Goal: Information Seeking & Learning: Find specific page/section

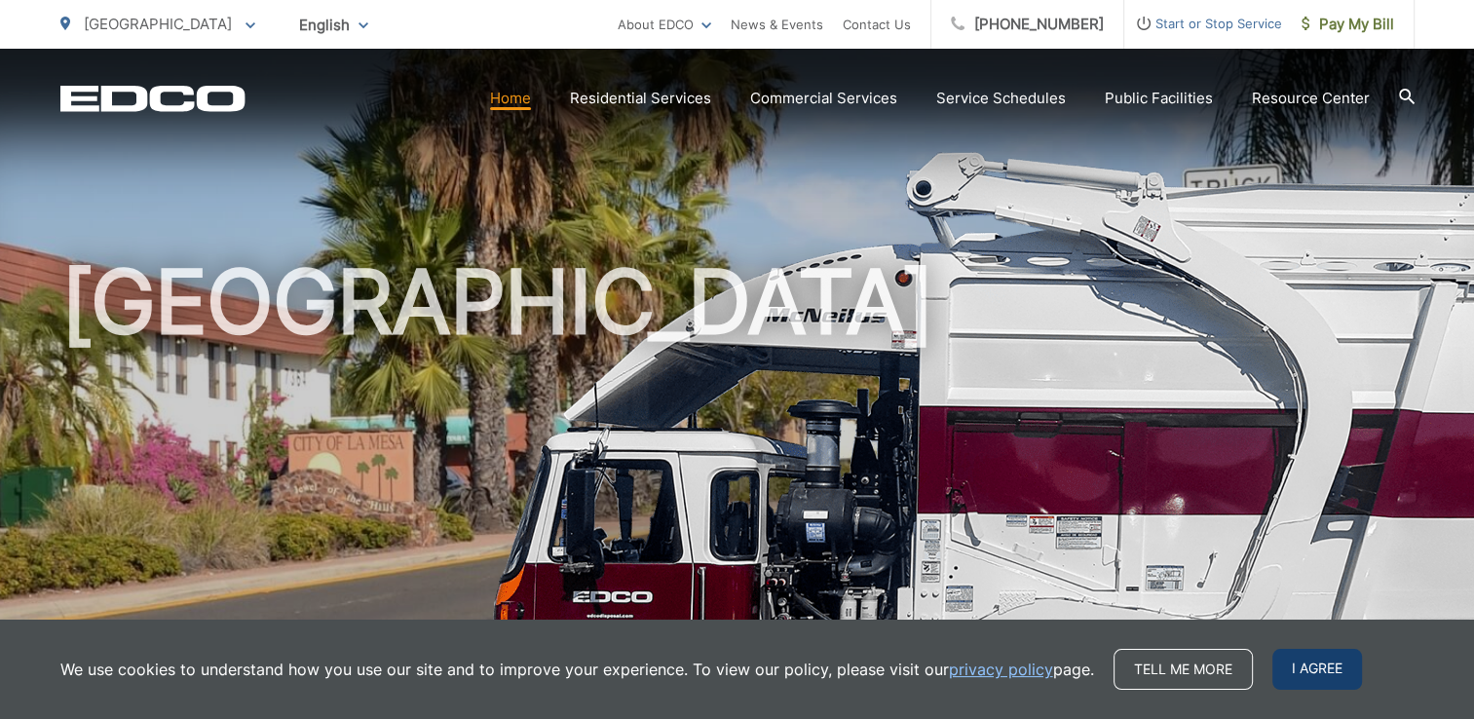
click at [1288, 667] on span "I agree" at bounding box center [1317, 669] width 90 height 41
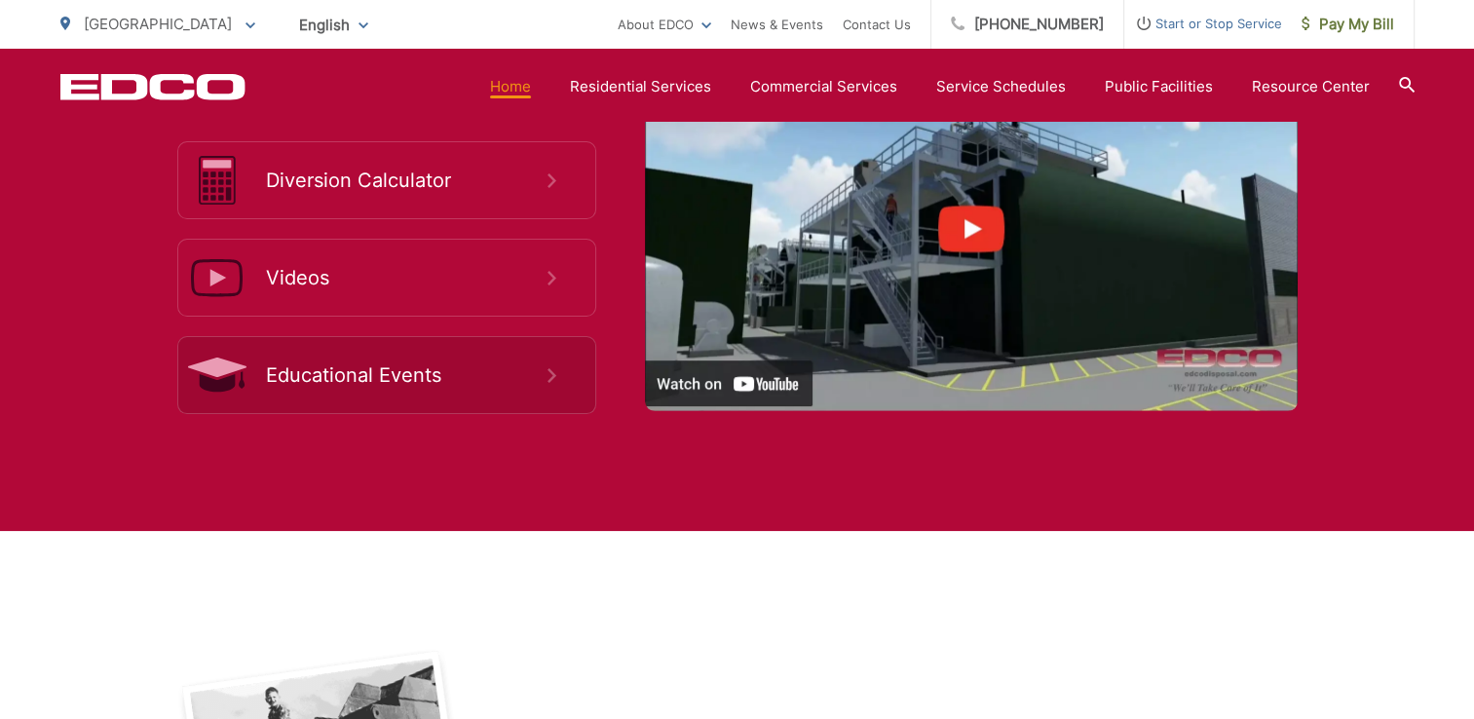
scroll to position [3800, 0]
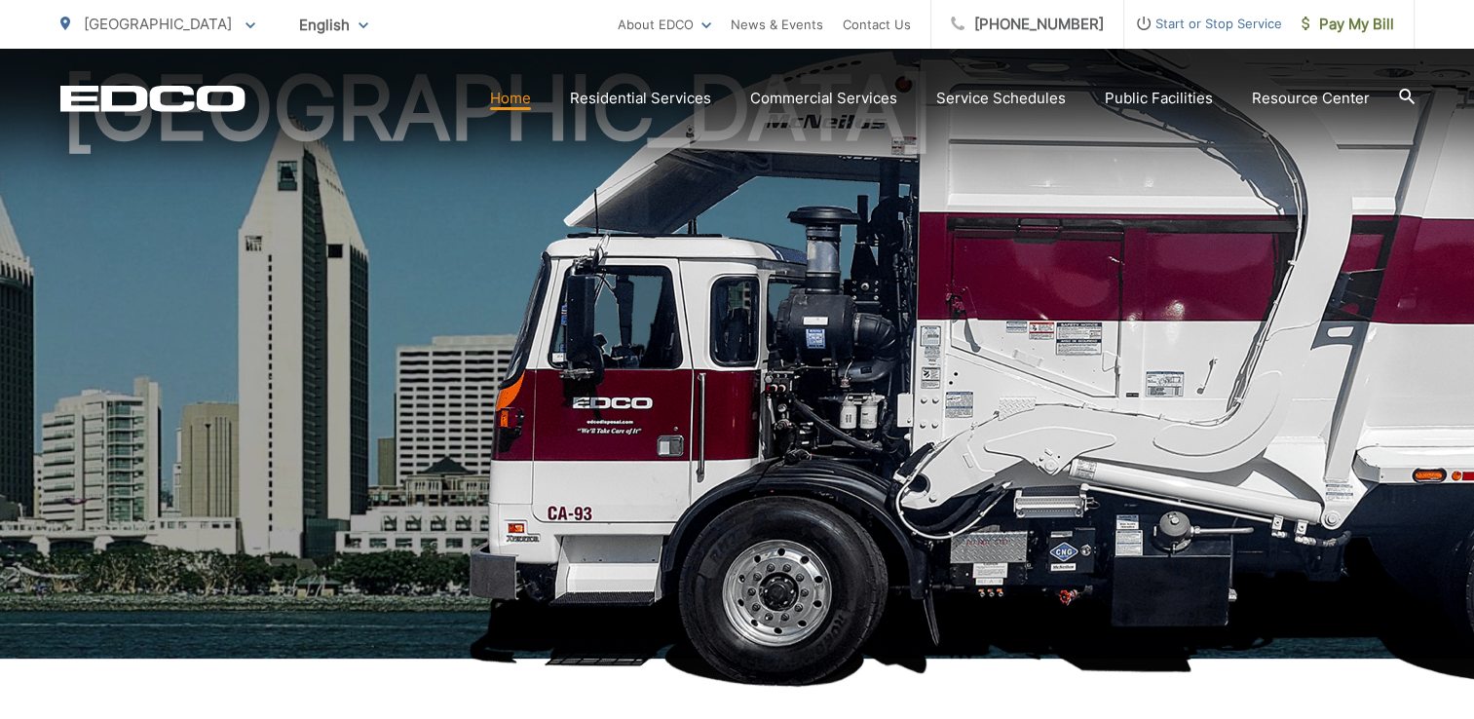
scroll to position [195, 0]
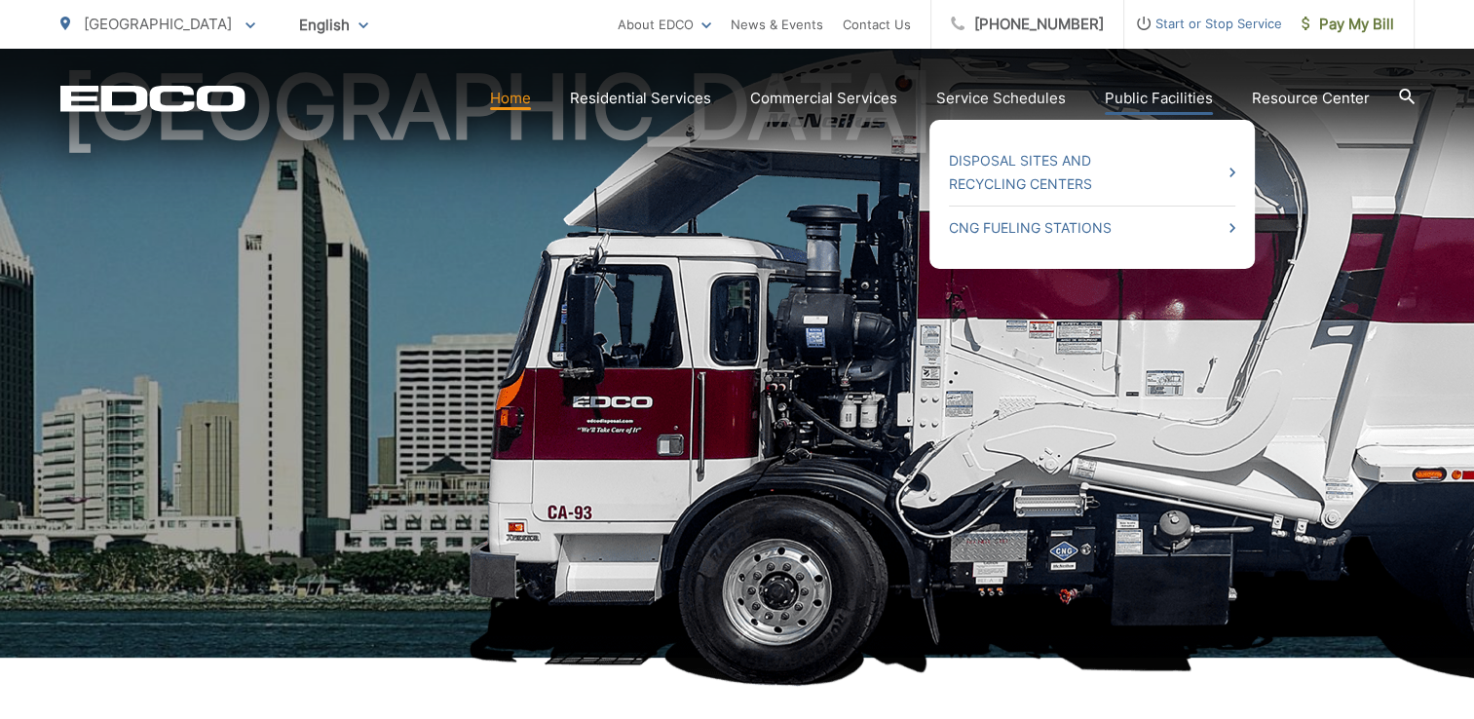
click at [1130, 94] on link "Public Facilities" at bounding box center [1159, 98] width 108 height 23
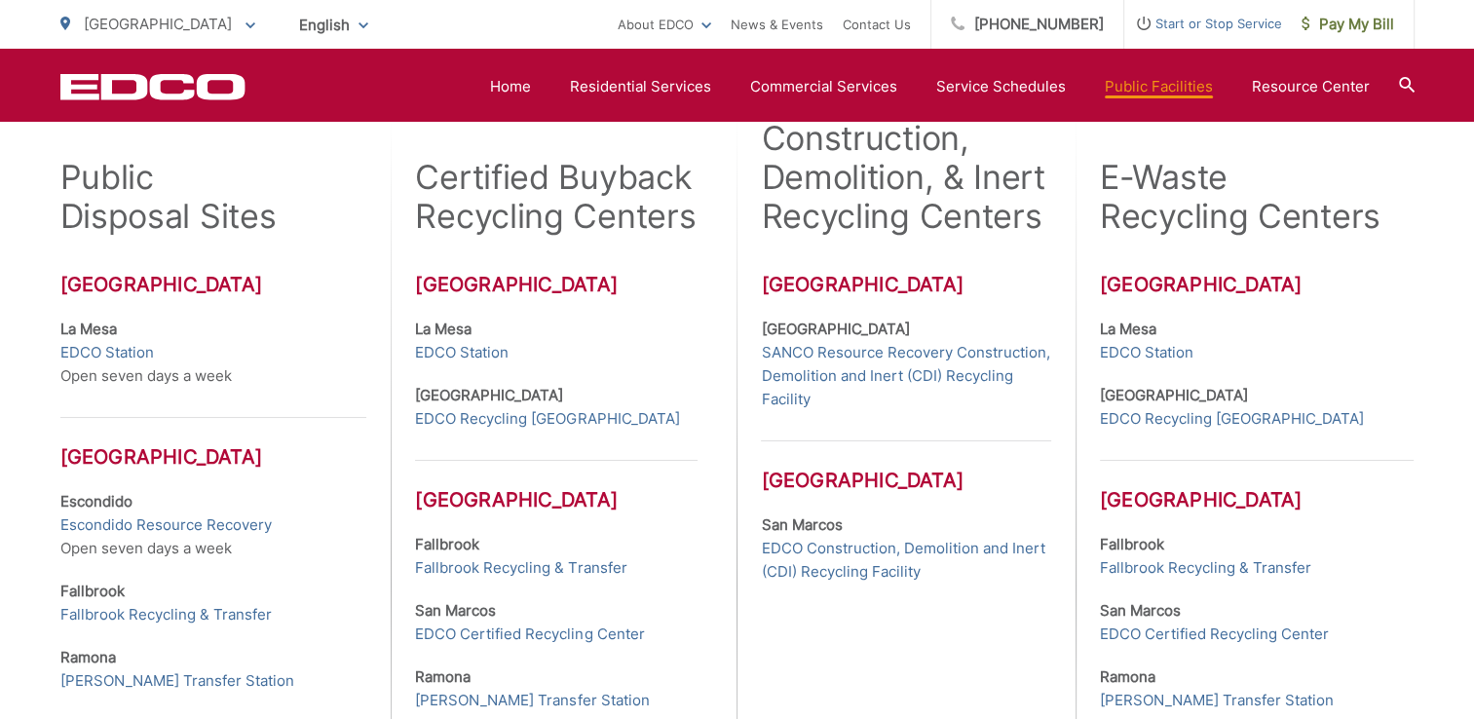
scroll to position [585, 0]
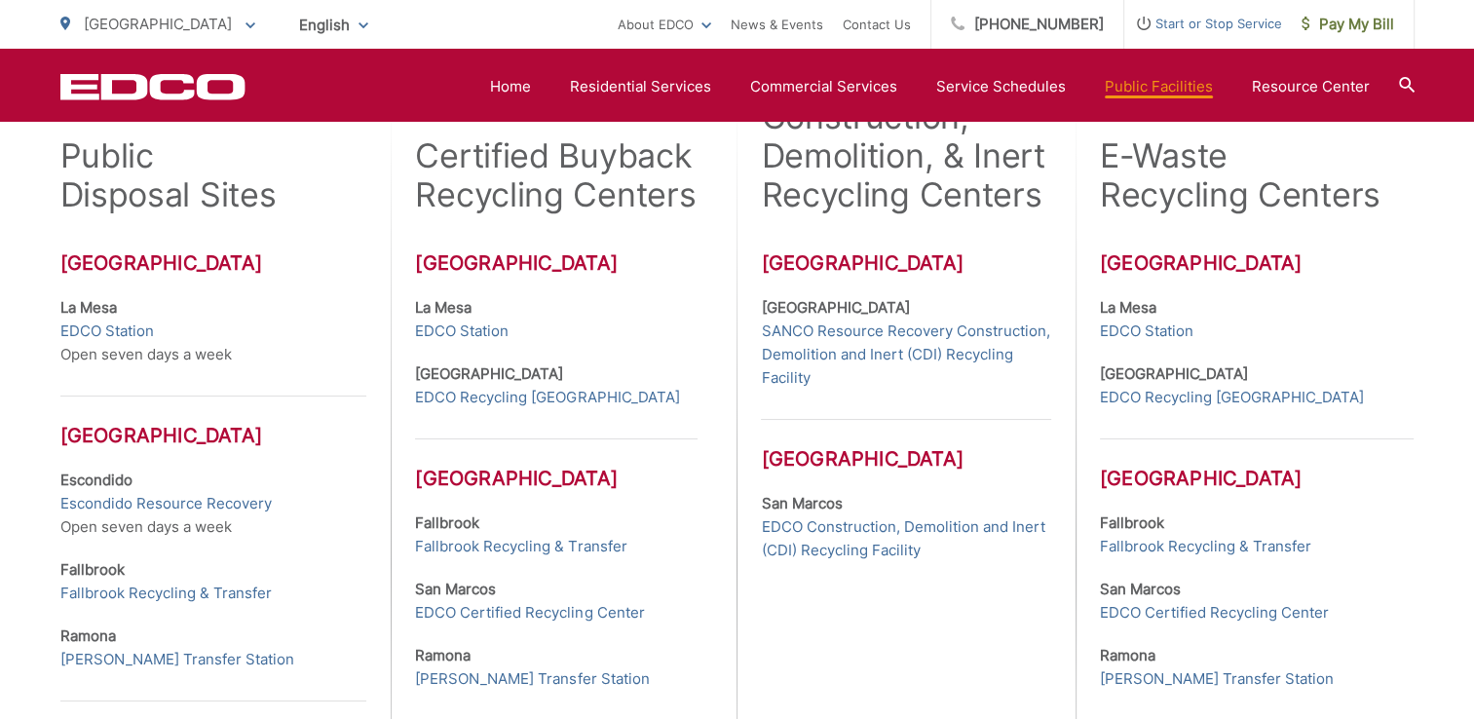
click at [592, 188] on h2 "Certified Buyback Recycling Centers" at bounding box center [556, 175] width 283 height 78
click at [472, 328] on link "EDCO Station" at bounding box center [462, 331] width 94 height 23
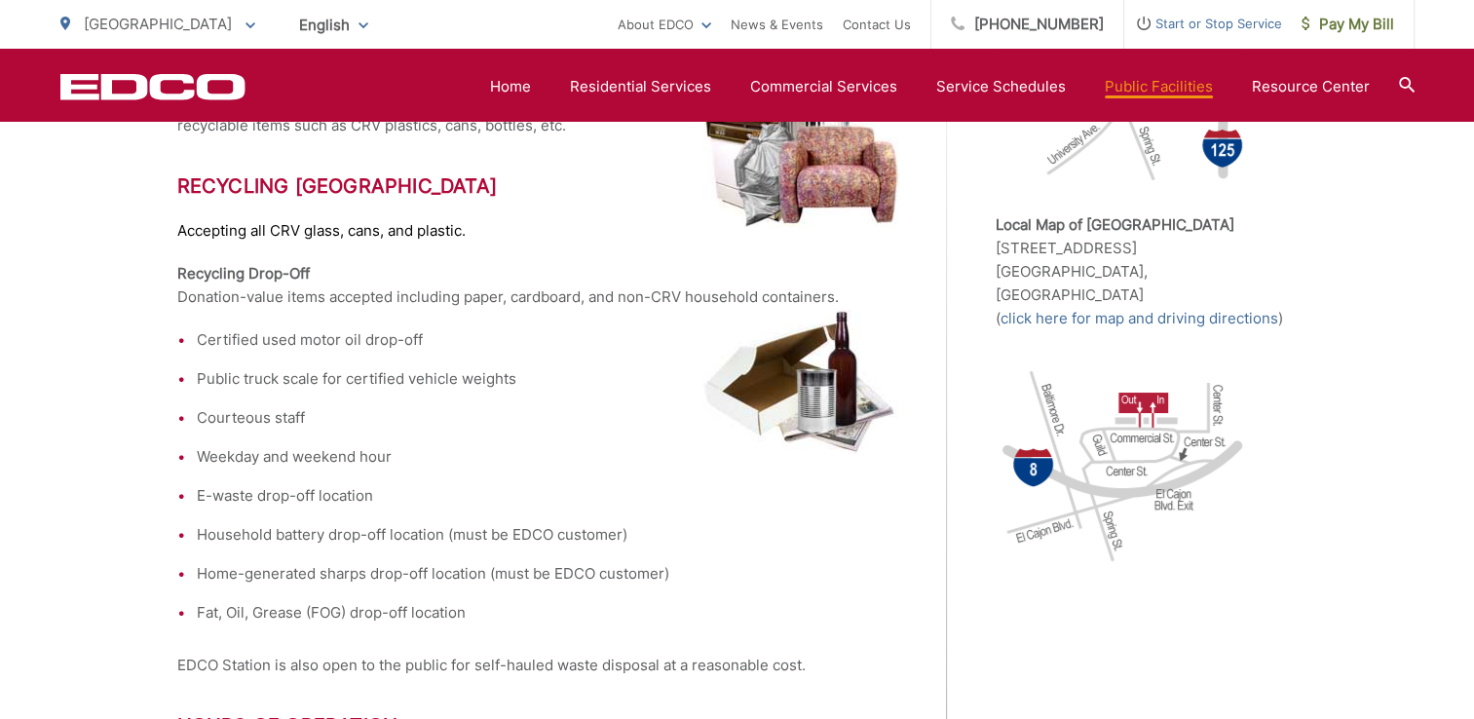
scroll to position [682, 0]
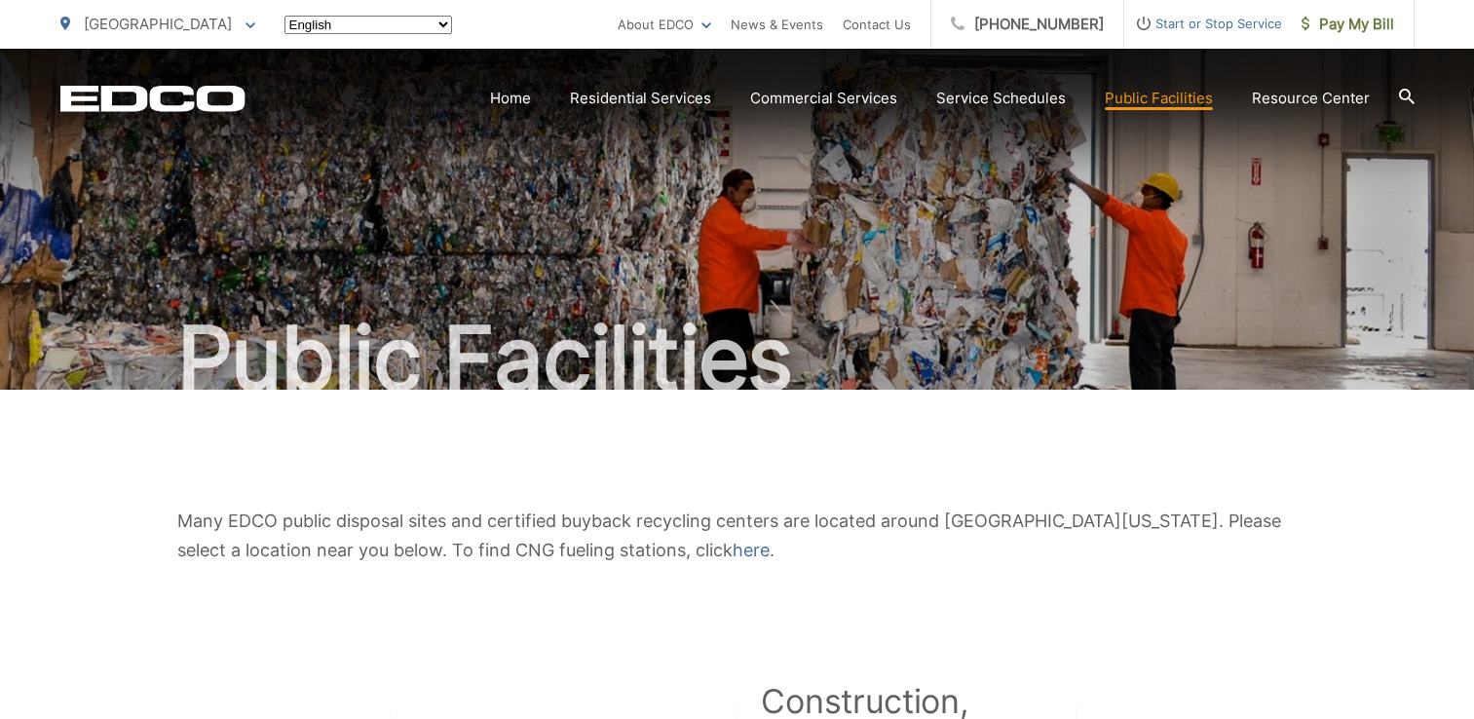
scroll to position [585, 0]
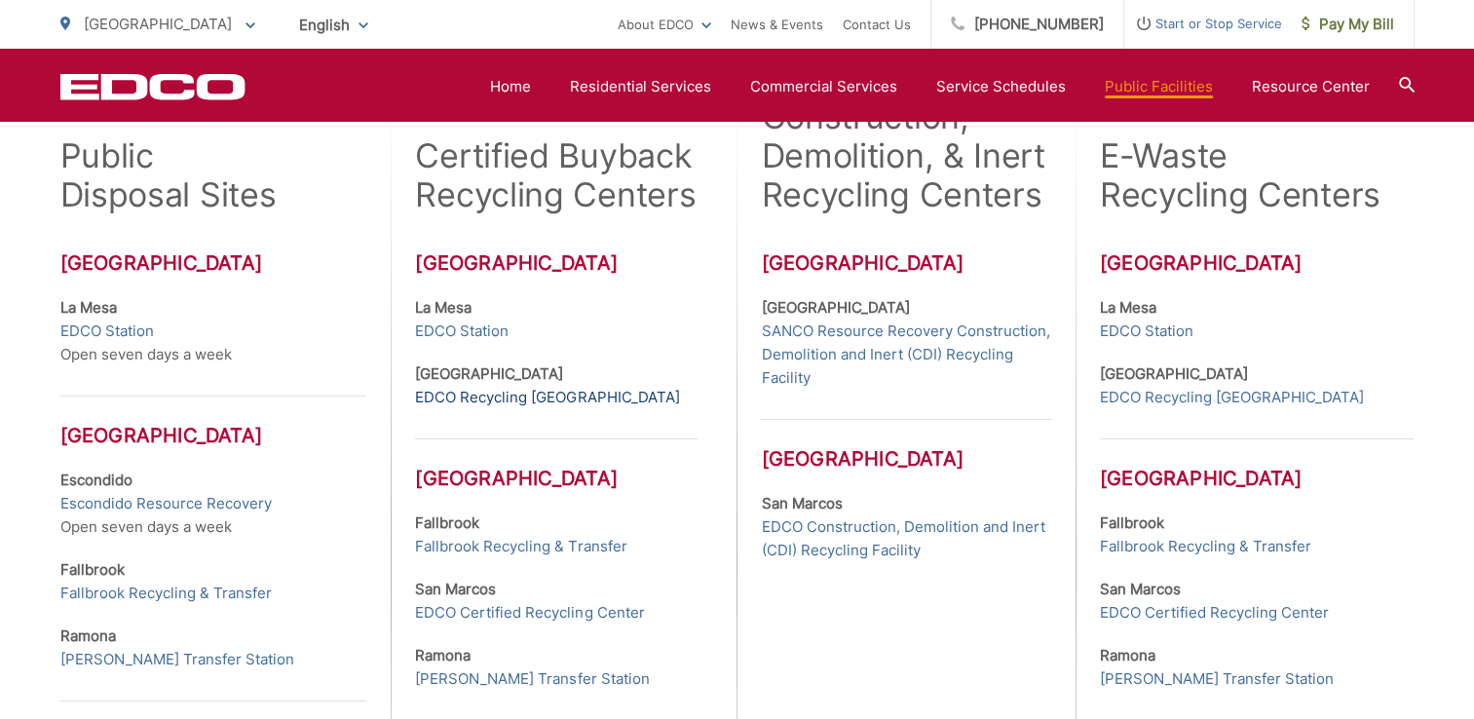
click at [448, 393] on link "EDCO Recycling [GEOGRAPHIC_DATA]" at bounding box center [547, 397] width 264 height 23
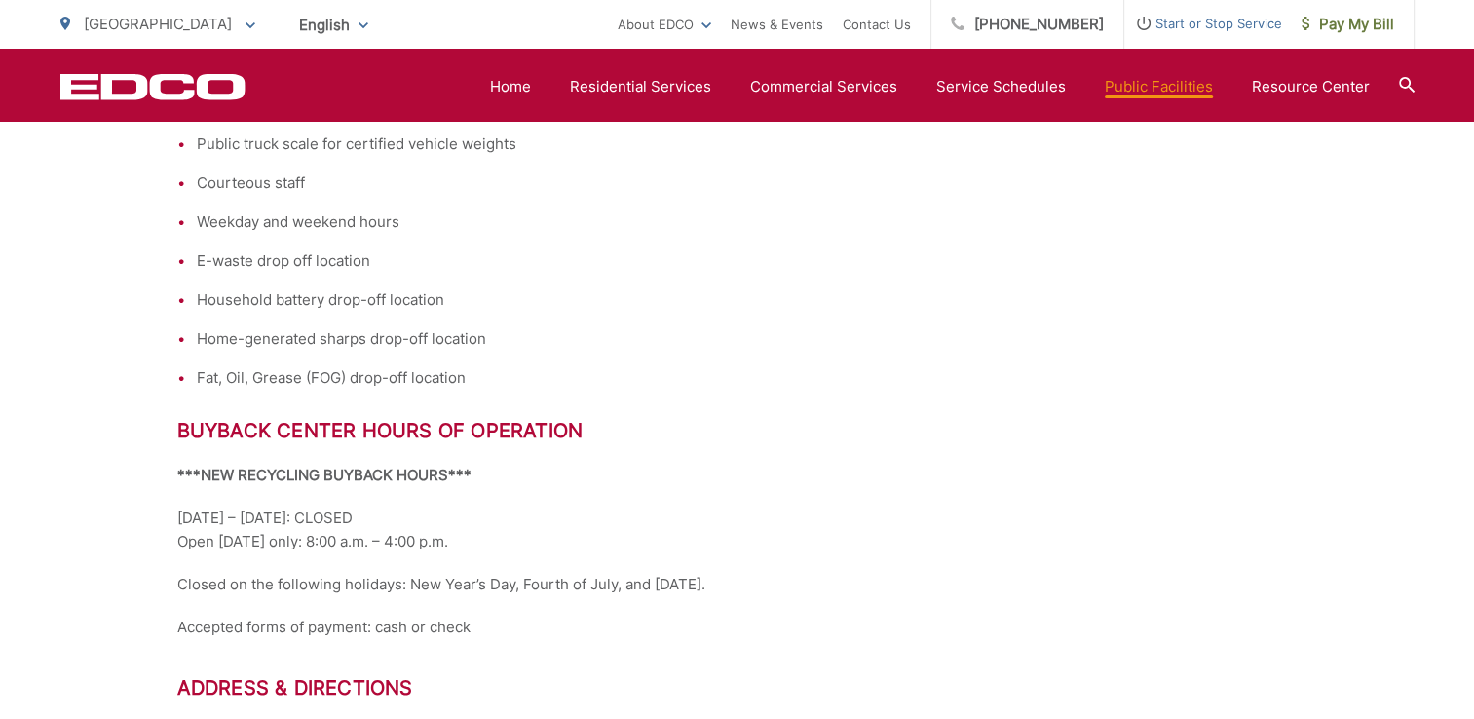
scroll to position [779, 0]
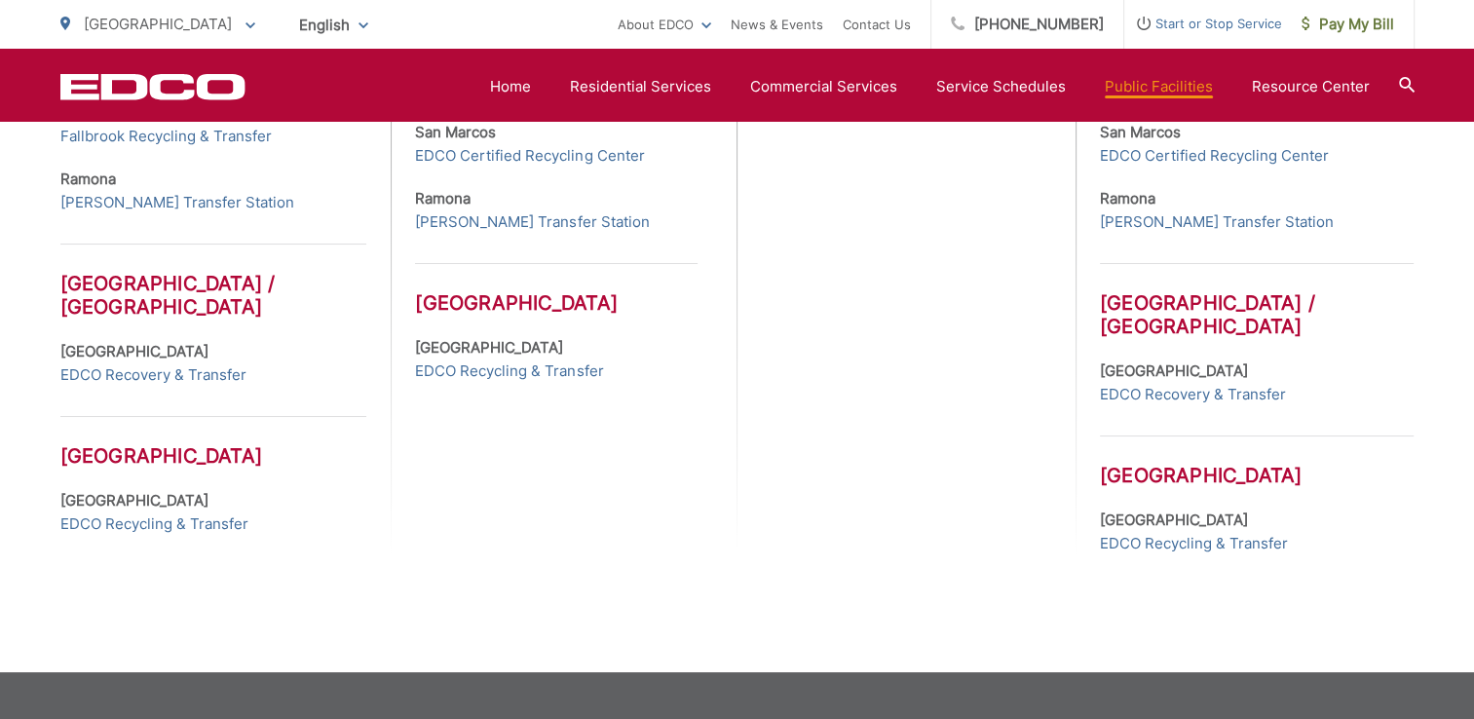
scroll to position [1115, 0]
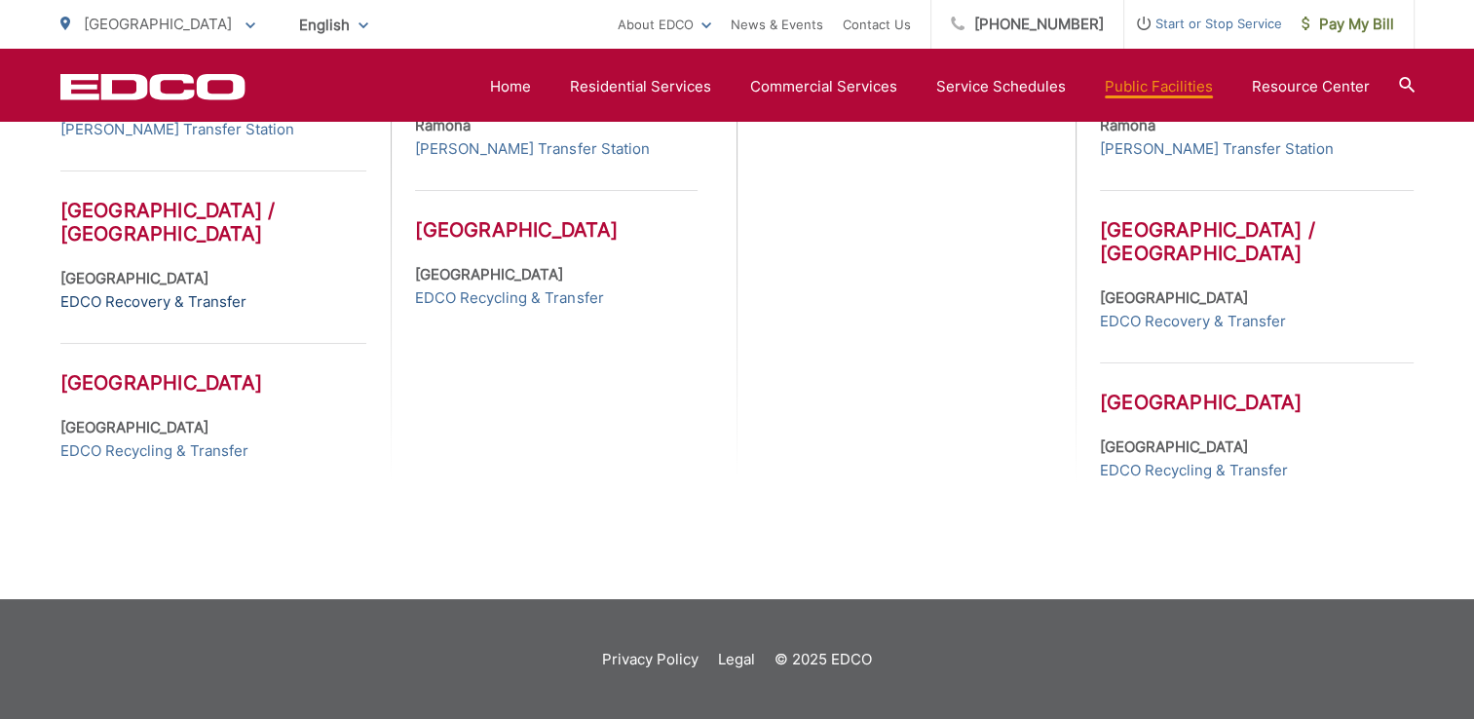
click at [103, 309] on link "EDCO Recovery & Transfer" at bounding box center [153, 301] width 186 height 23
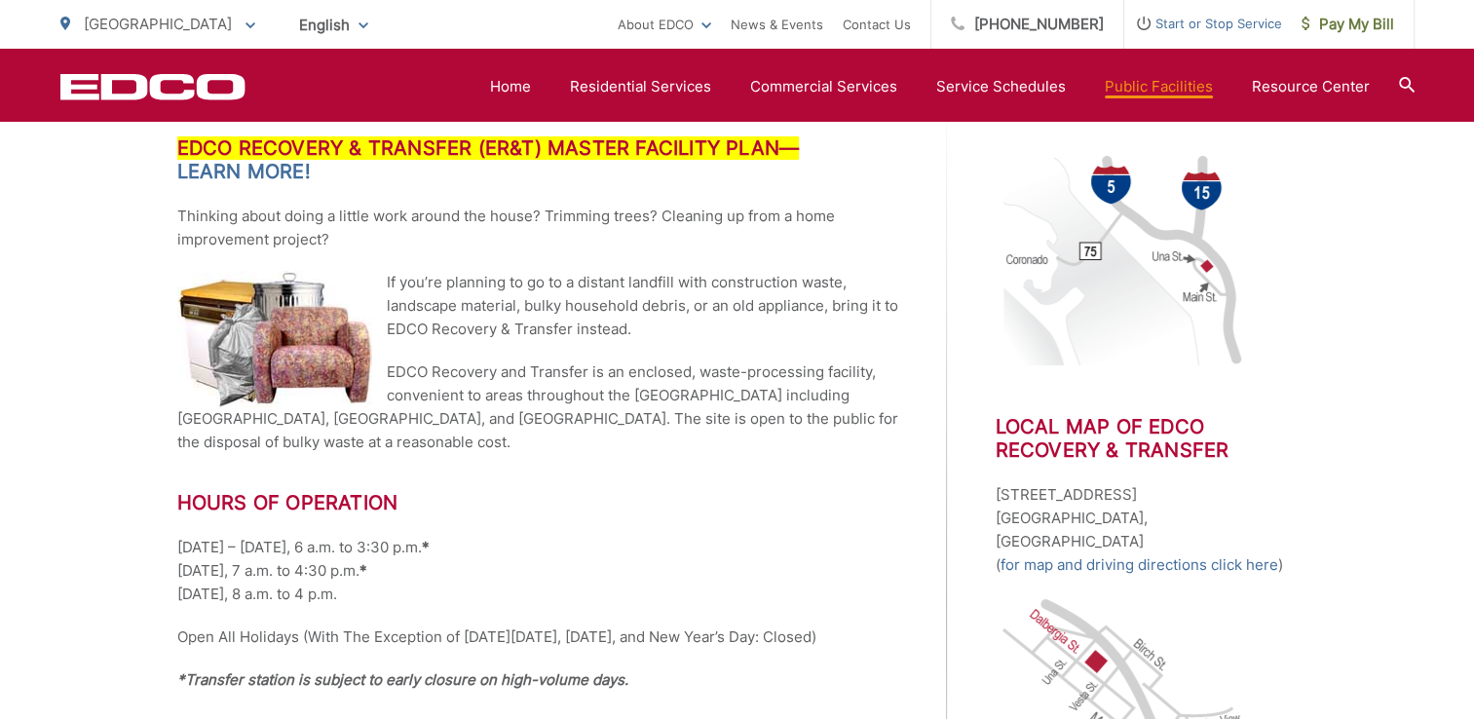
scroll to position [487, 0]
